Goal: Navigation & Orientation: Find specific page/section

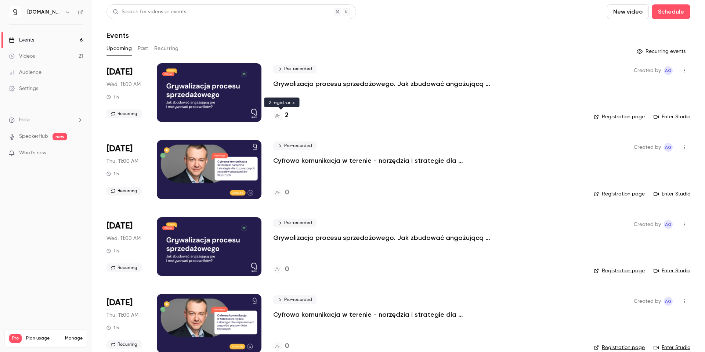
click at [286, 115] on h4 "2" at bounding box center [287, 115] width 4 height 10
